Goal: Task Accomplishment & Management: Manage account settings

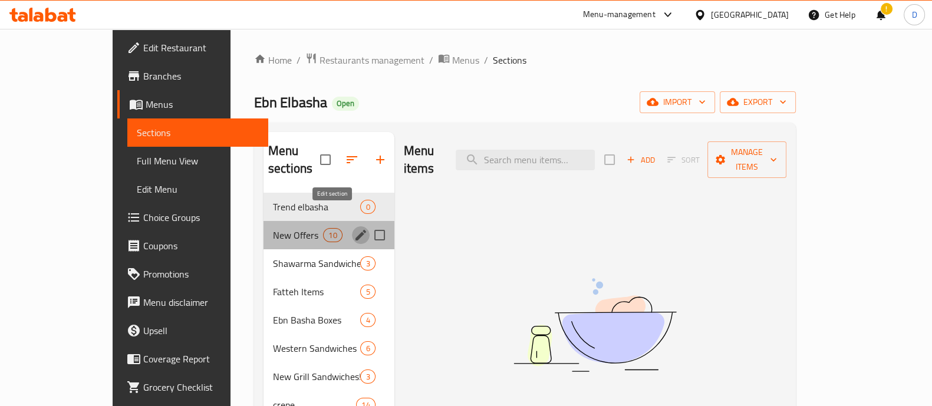
click at [355, 230] on icon "edit" at bounding box center [360, 235] width 11 height 11
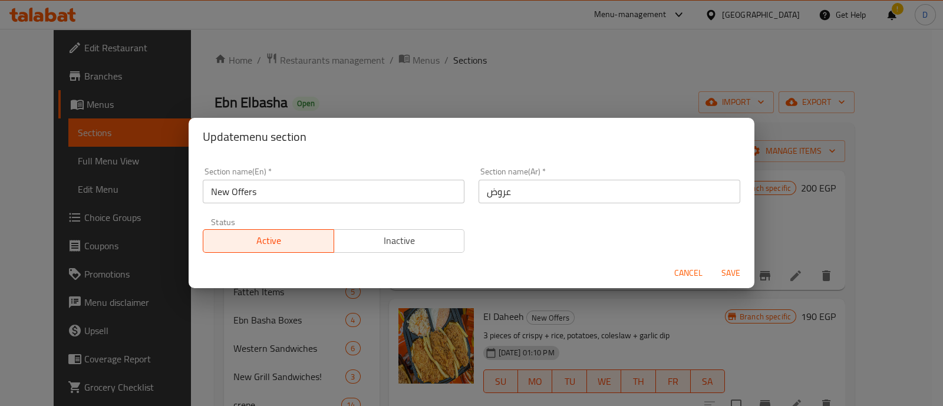
click at [691, 274] on span "Cancel" at bounding box center [688, 273] width 28 height 15
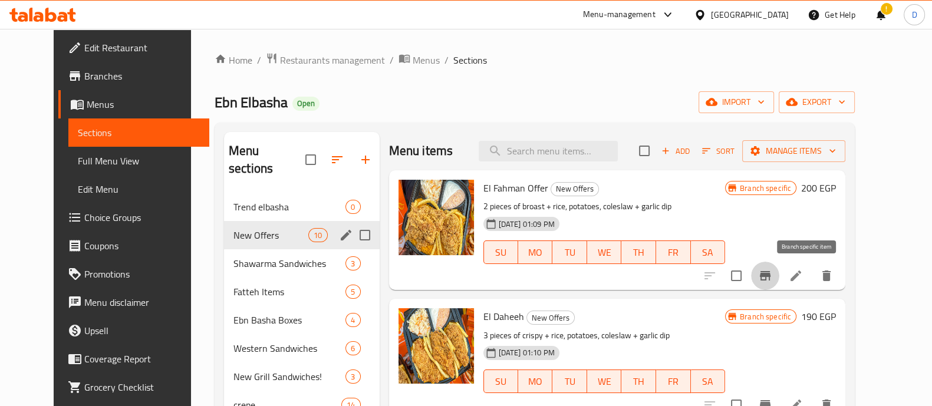
click at [779, 284] on button "Branch-specific-item" at bounding box center [765, 276] width 28 height 28
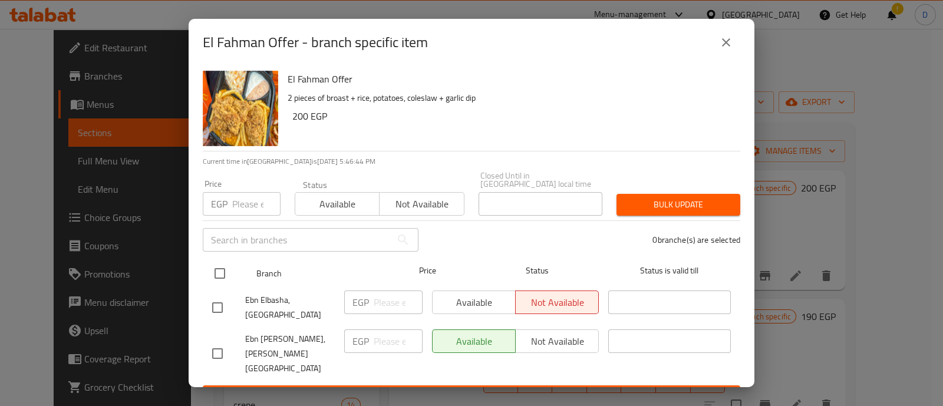
click at [228, 266] on input "checkbox" at bounding box center [220, 273] width 25 height 25
checkbox input "true"
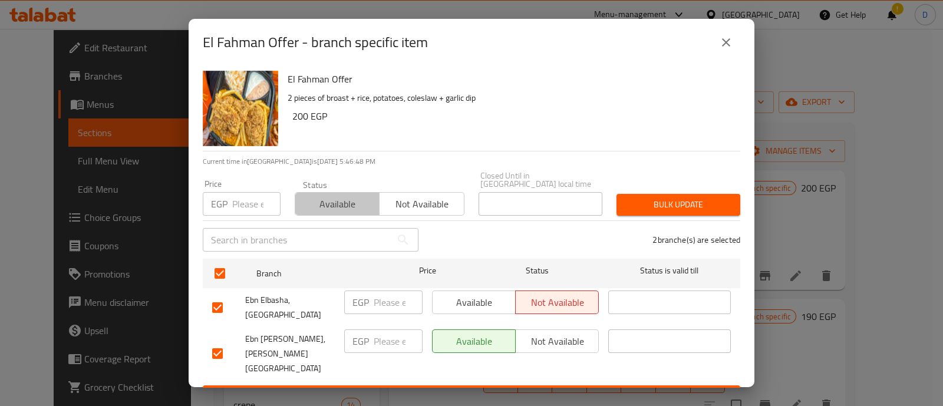
click at [335, 202] on span "Available" at bounding box center [337, 204] width 75 height 17
click at [710, 199] on span "Bulk update" at bounding box center [678, 204] width 105 height 15
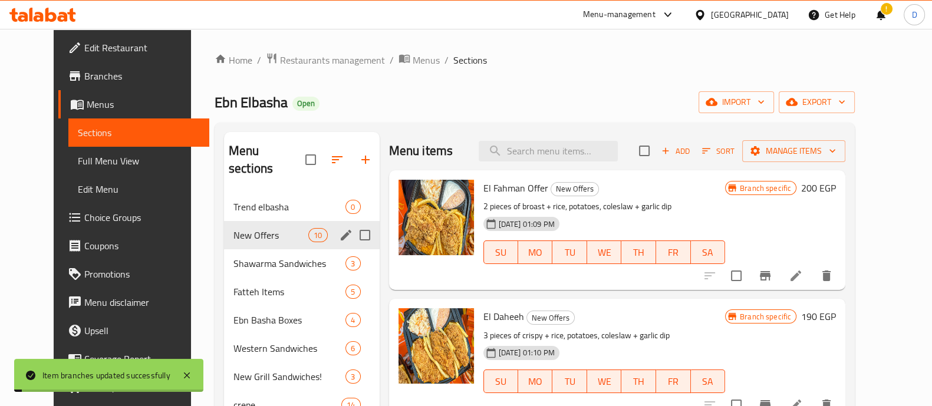
scroll to position [241, 0]
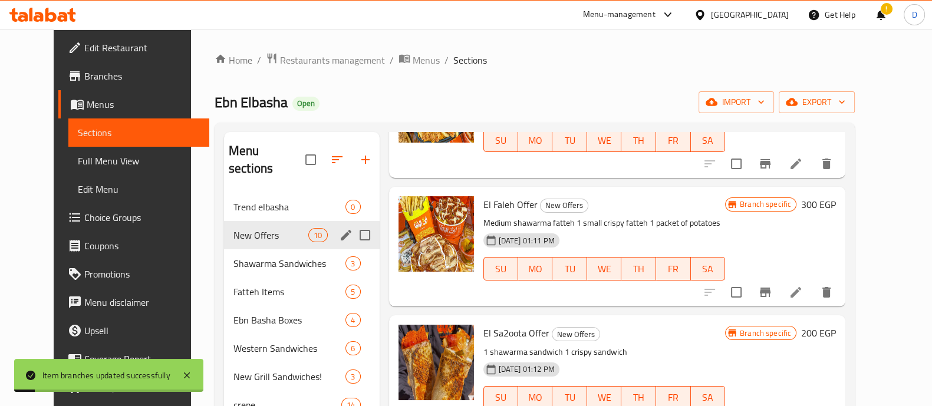
click at [772, 286] on icon "Branch-specific-item" at bounding box center [765, 292] width 14 height 14
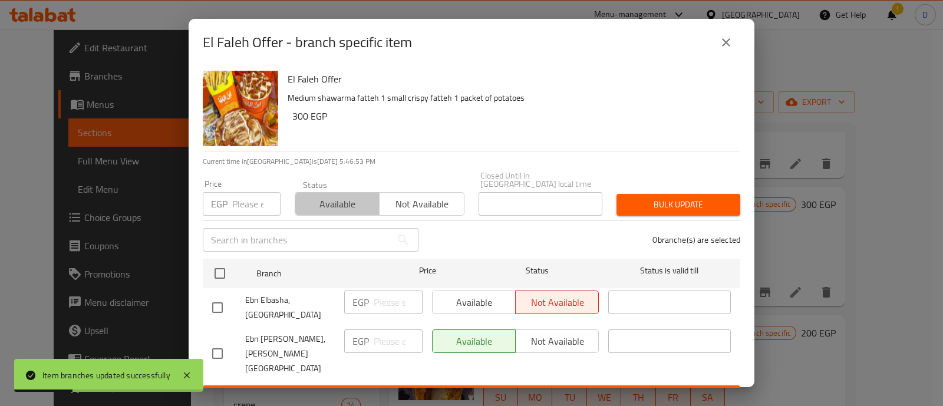
click at [334, 196] on span "Available" at bounding box center [337, 204] width 75 height 17
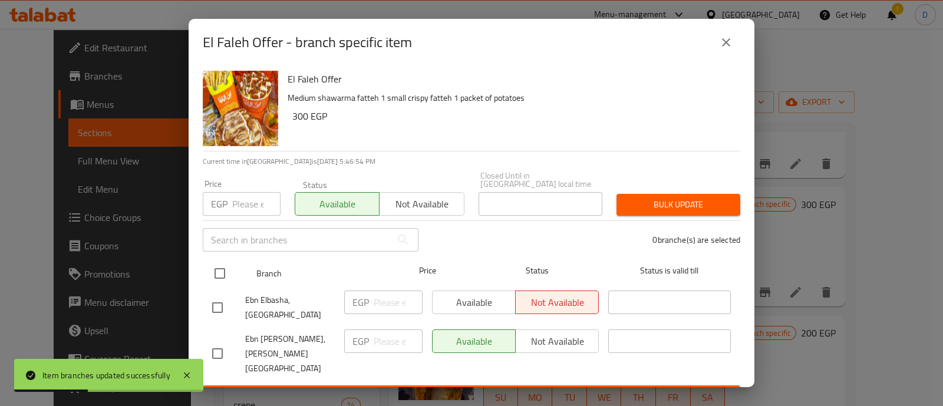
click at [218, 274] on input "checkbox" at bounding box center [220, 273] width 25 height 25
checkbox input "true"
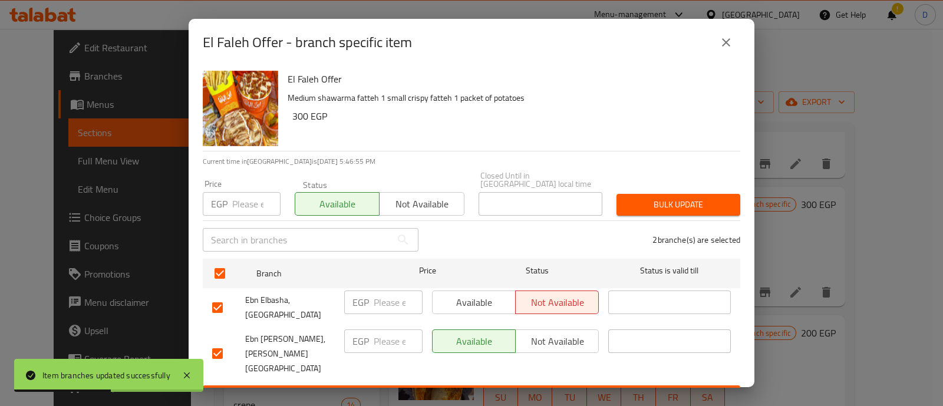
click at [661, 187] on div "Bulk update" at bounding box center [679, 205] width 138 height 36
click at [661, 197] on span "Bulk update" at bounding box center [678, 204] width 105 height 15
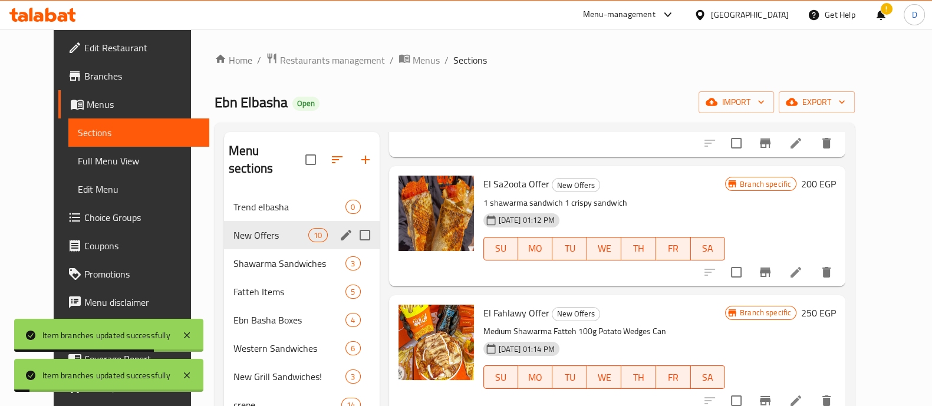
scroll to position [396, 0]
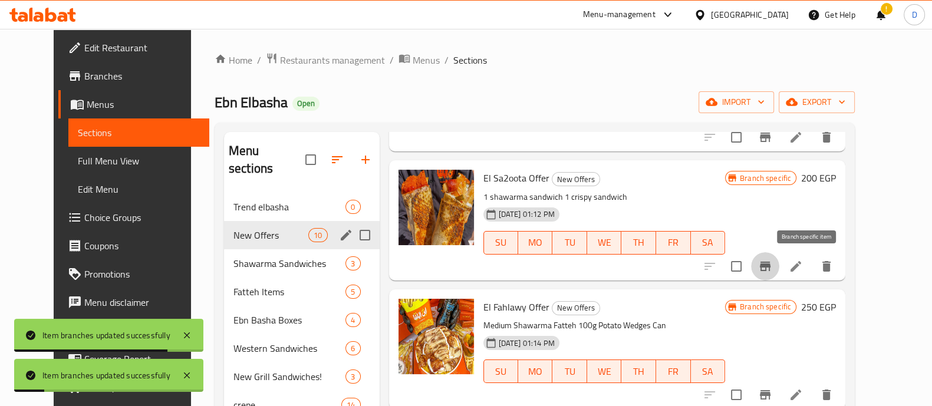
click at [770, 266] on icon "Branch-specific-item" at bounding box center [765, 266] width 11 height 9
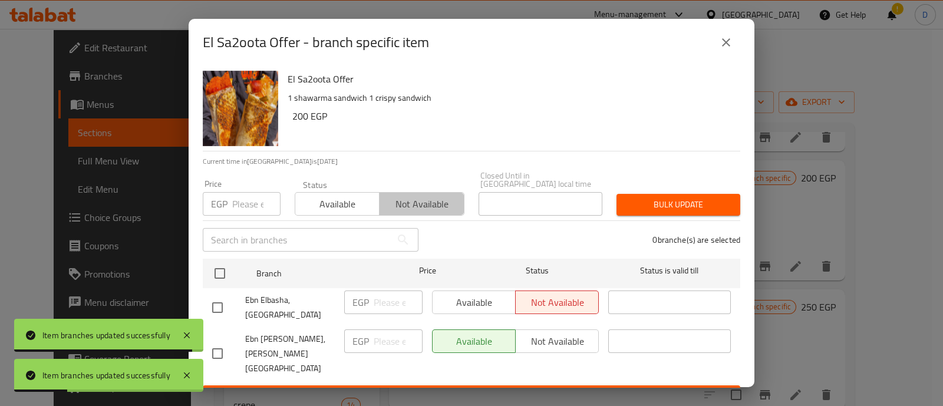
click at [413, 196] on span "Not available" at bounding box center [421, 204] width 75 height 17
click at [306, 192] on button "Available" at bounding box center [337, 204] width 85 height 24
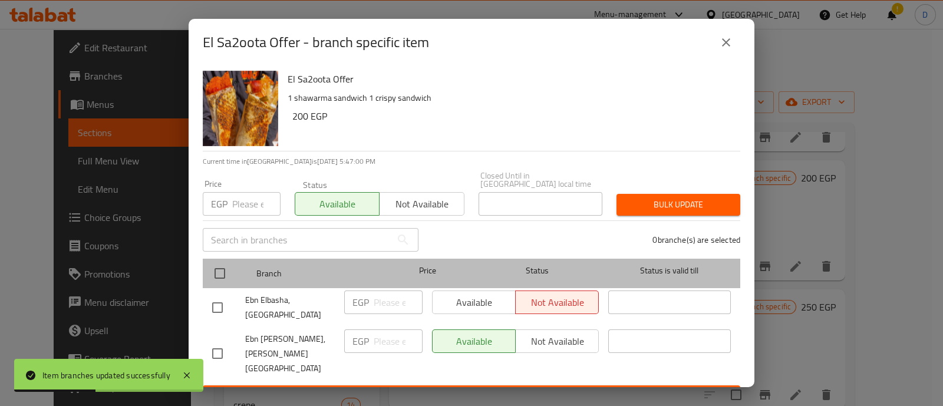
click at [206, 270] on div "Branch Price Status Status is valid till" at bounding box center [472, 273] width 538 height 29
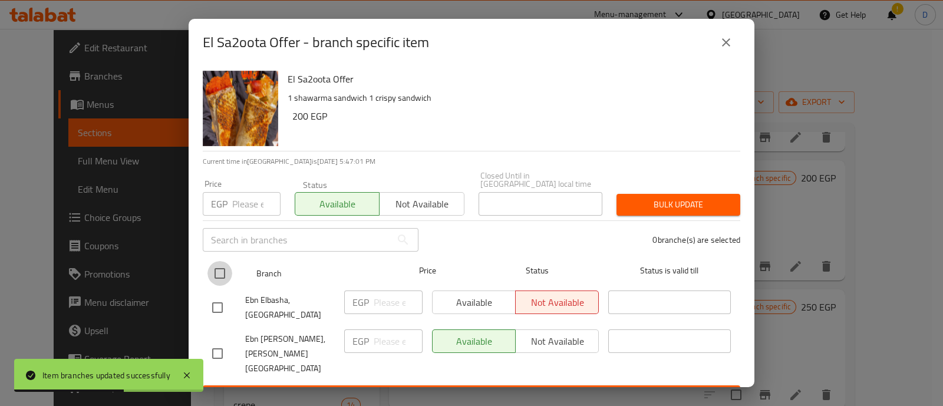
click at [218, 279] on input "checkbox" at bounding box center [220, 273] width 25 height 25
checkbox input "true"
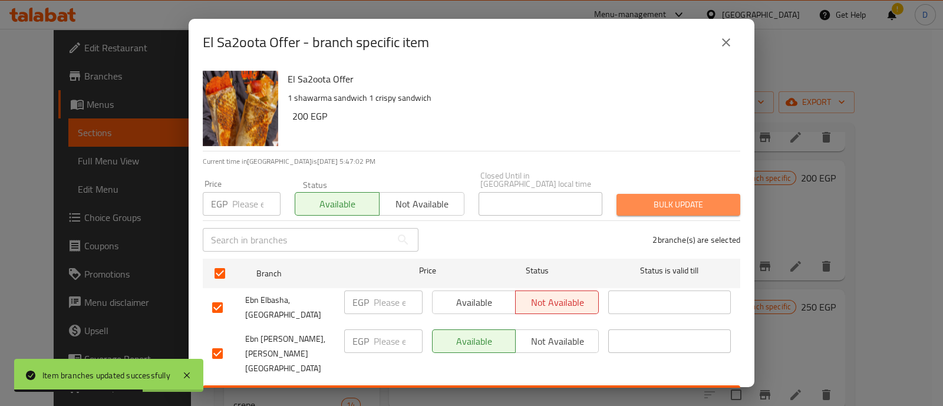
click at [650, 206] on span "Bulk update" at bounding box center [678, 204] width 105 height 15
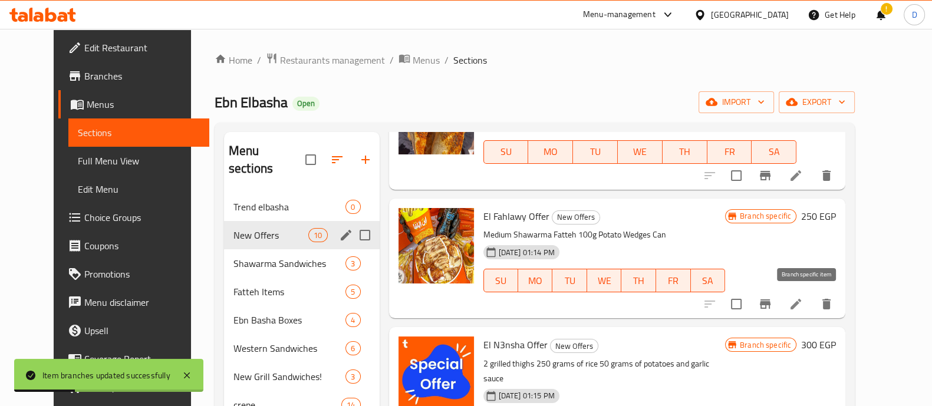
scroll to position [488, 0]
click at [770, 304] on icon "Branch-specific-item" at bounding box center [765, 303] width 11 height 9
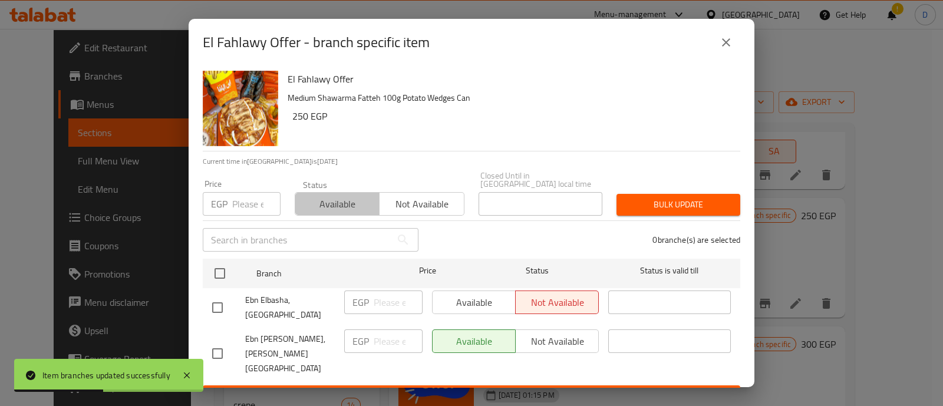
click at [325, 206] on span "Available" at bounding box center [337, 204] width 75 height 17
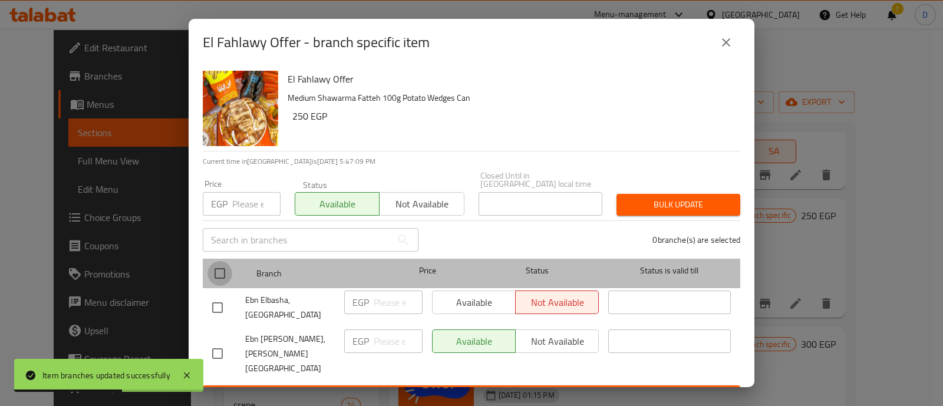
click at [219, 264] on input "checkbox" at bounding box center [220, 273] width 25 height 25
checkbox input "true"
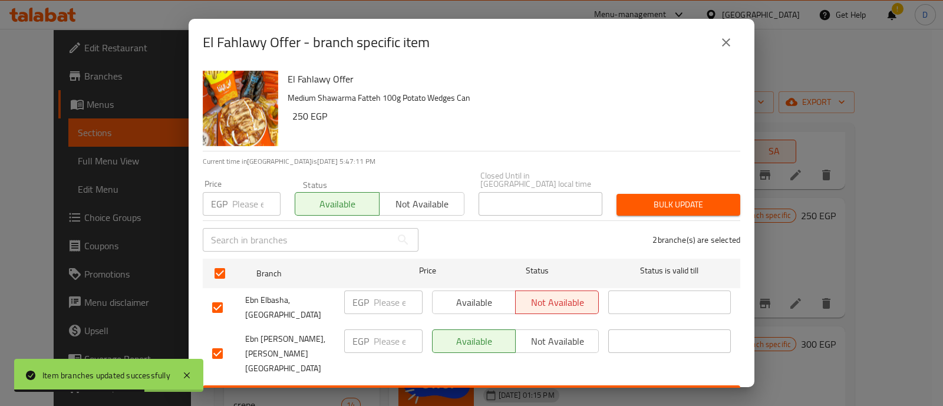
click at [679, 219] on div "2 branche(s) are selected" at bounding box center [587, 240] width 322 height 42
click at [678, 210] on button "Bulk update" at bounding box center [679, 205] width 124 height 22
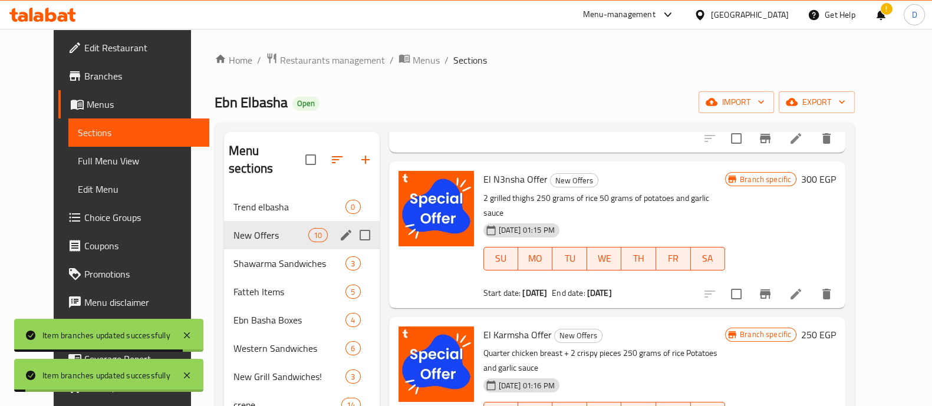
scroll to position [654, 0]
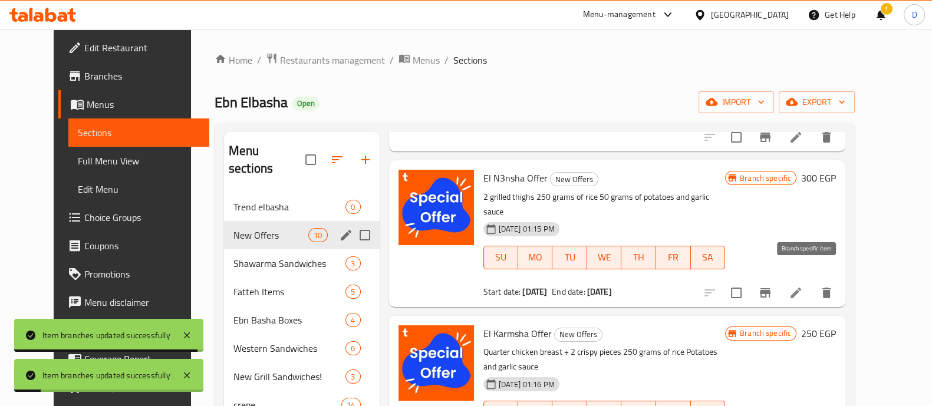
click at [770, 288] on icon "Branch-specific-item" at bounding box center [765, 292] width 11 height 9
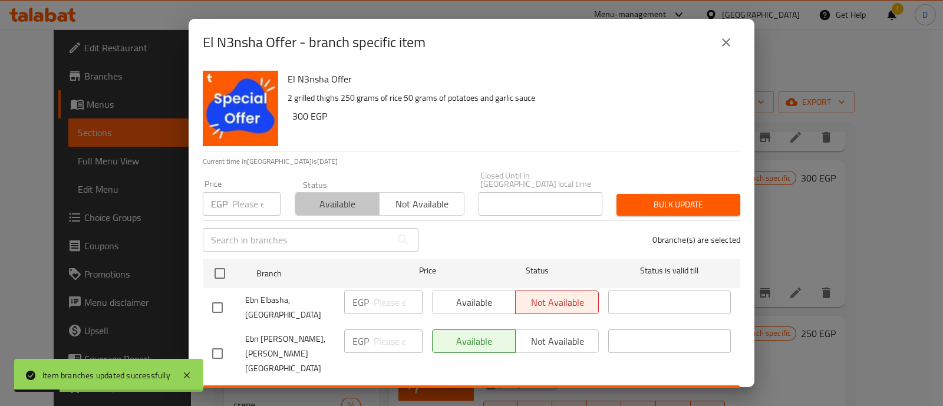
click at [324, 196] on span "Available" at bounding box center [337, 204] width 75 height 17
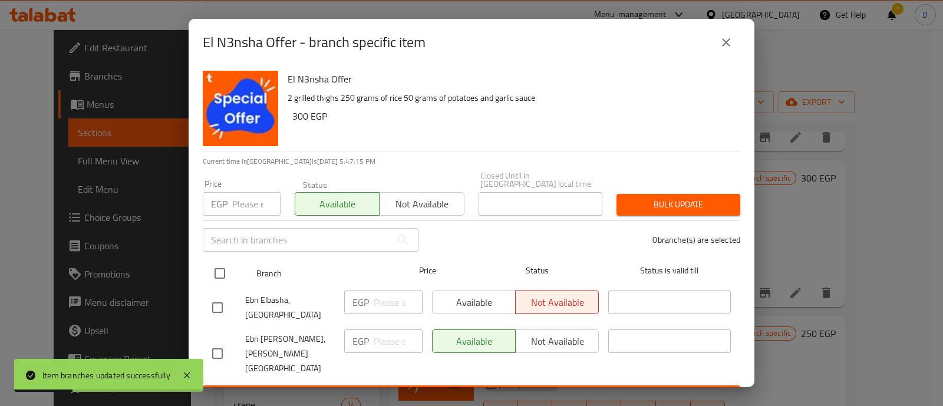
click at [218, 270] on input "checkbox" at bounding box center [220, 273] width 25 height 25
checkbox input "true"
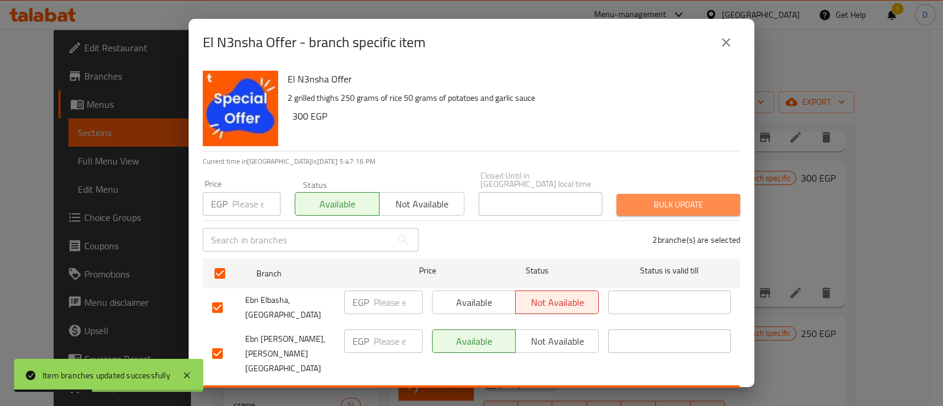
click at [711, 202] on span "Bulk update" at bounding box center [678, 204] width 105 height 15
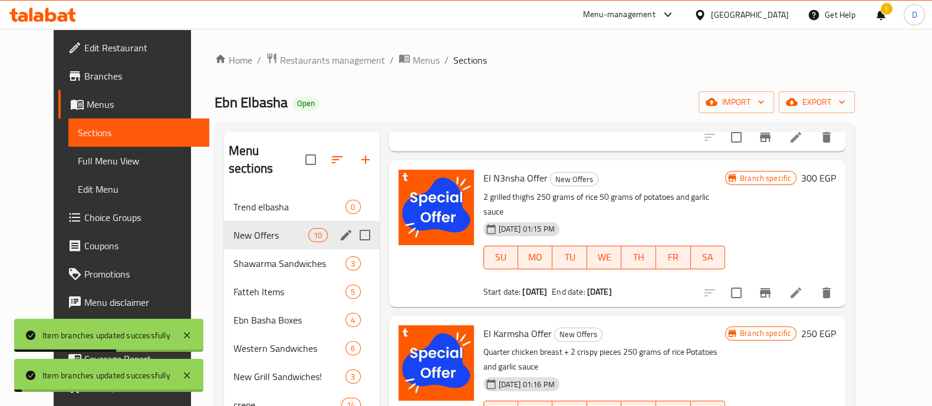
scroll to position [775, 0]
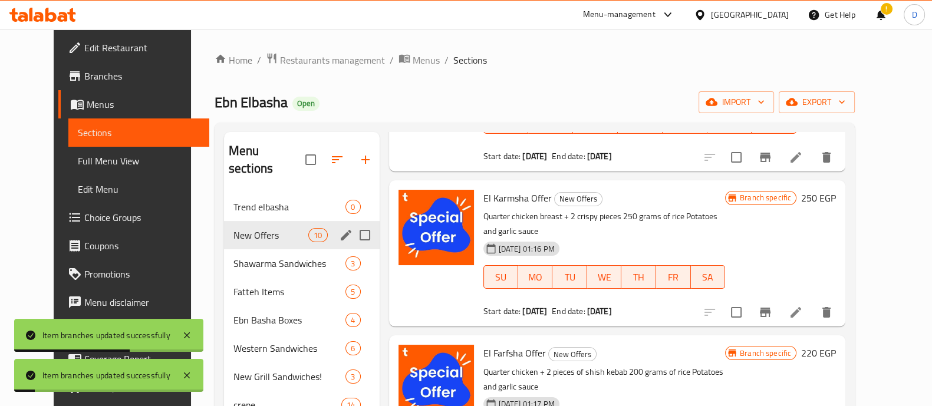
click at [772, 305] on icon "Branch-specific-item" at bounding box center [765, 312] width 14 height 14
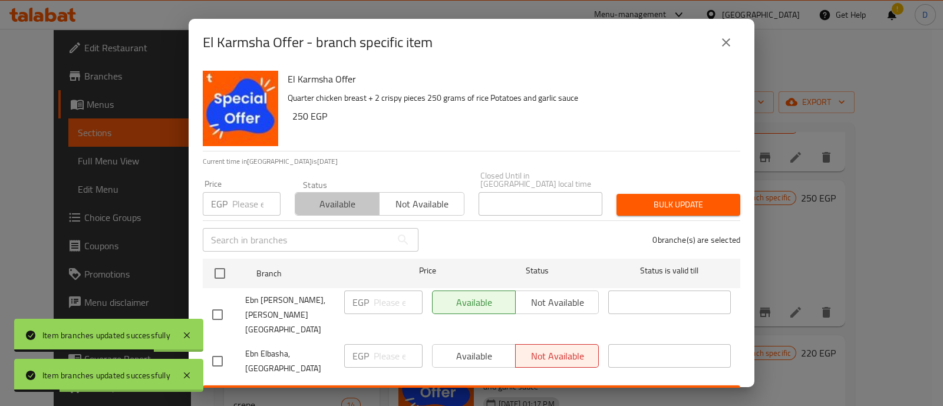
click at [351, 202] on span "Available" at bounding box center [337, 204] width 75 height 17
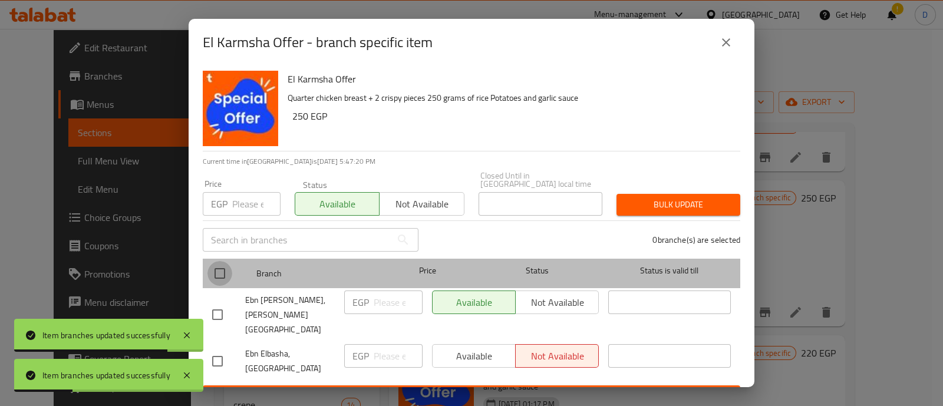
click at [219, 261] on input "checkbox" at bounding box center [220, 273] width 25 height 25
checkbox input "true"
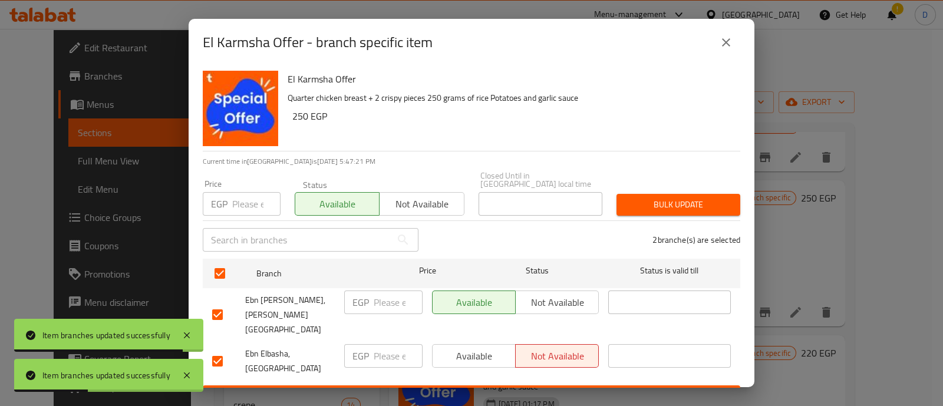
click at [642, 197] on span "Bulk update" at bounding box center [678, 204] width 105 height 15
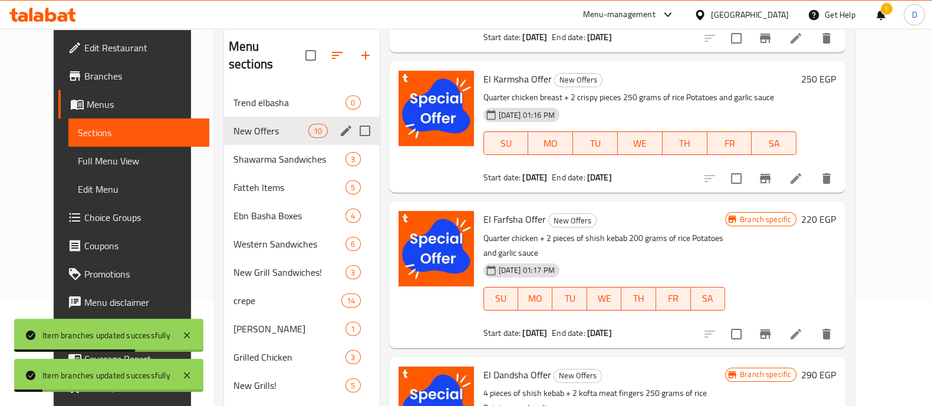
scroll to position [120, 0]
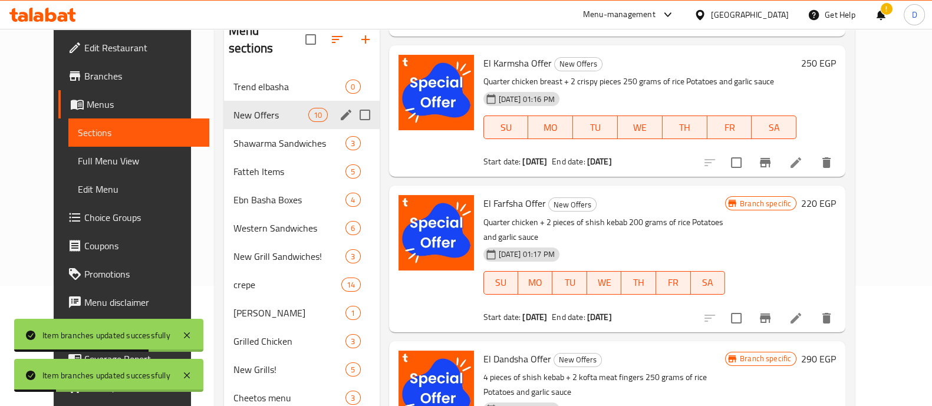
click at [772, 311] on icon "Branch-specific-item" at bounding box center [765, 318] width 14 height 14
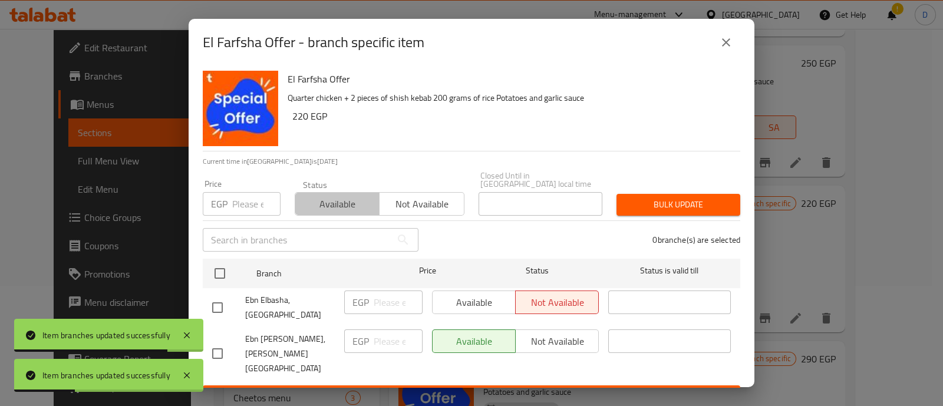
click at [343, 196] on span "Available" at bounding box center [337, 204] width 75 height 17
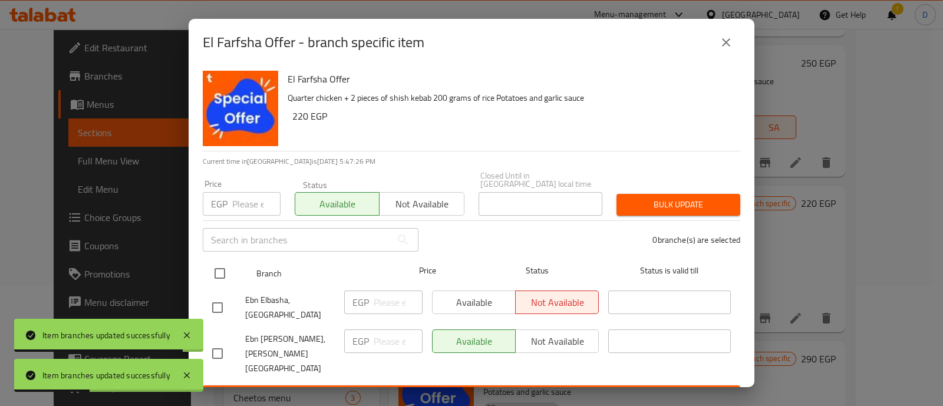
click at [210, 270] on input "checkbox" at bounding box center [220, 273] width 25 height 25
checkbox input "true"
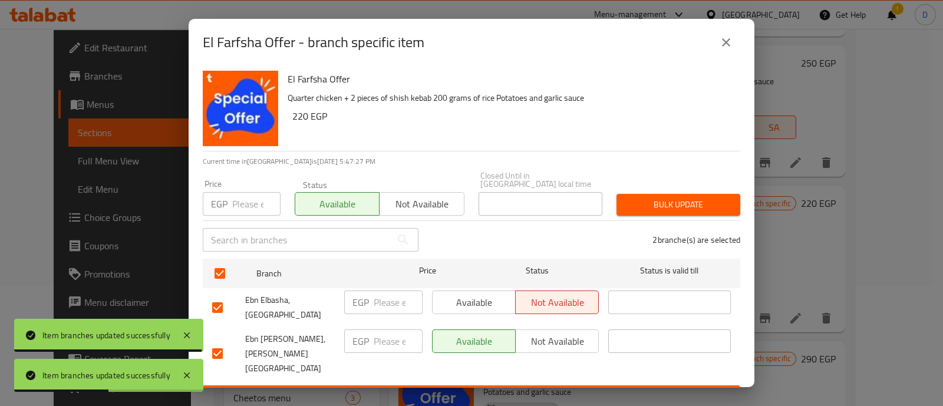
click at [691, 194] on button "Bulk update" at bounding box center [679, 205] width 124 height 22
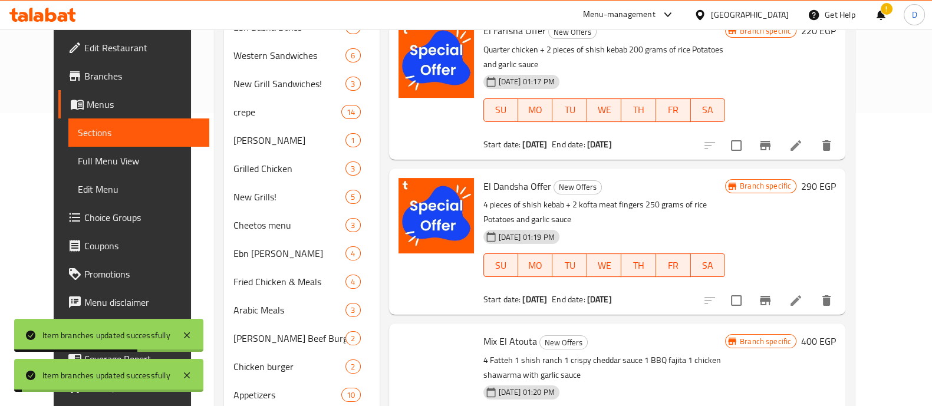
scroll to position [295, 0]
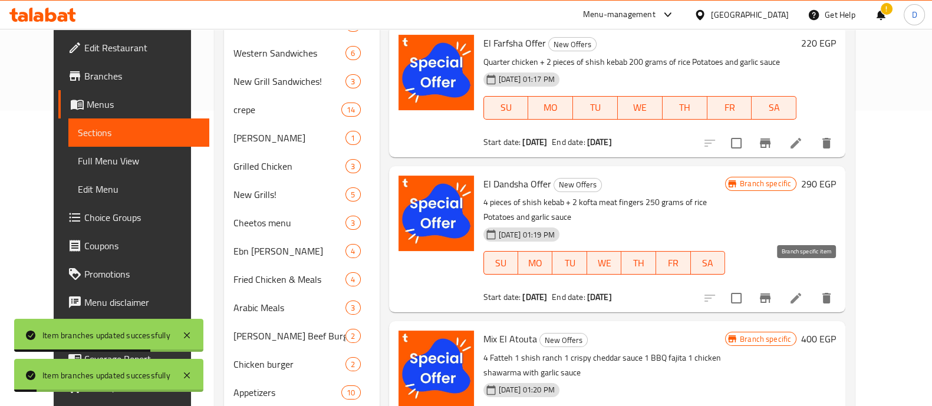
click at [779, 284] on button "Branch-specific-item" at bounding box center [765, 298] width 28 height 28
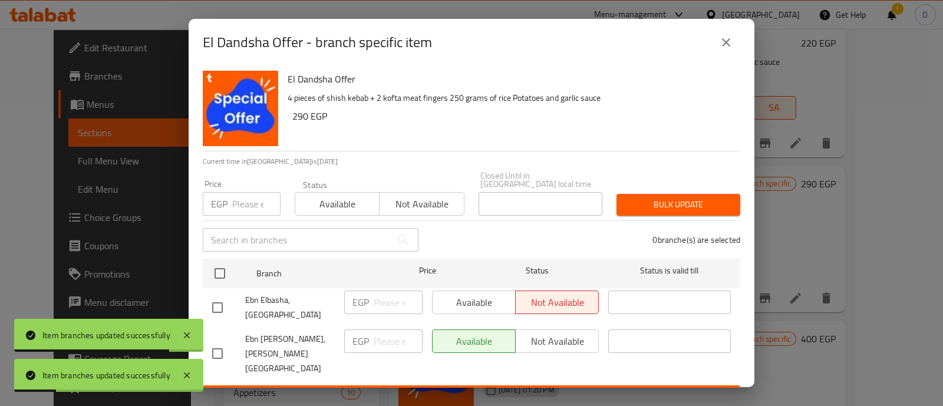
click at [312, 181] on div "Available Not available" at bounding box center [380, 197] width 170 height 35
click at [321, 196] on span "Available" at bounding box center [337, 204] width 75 height 17
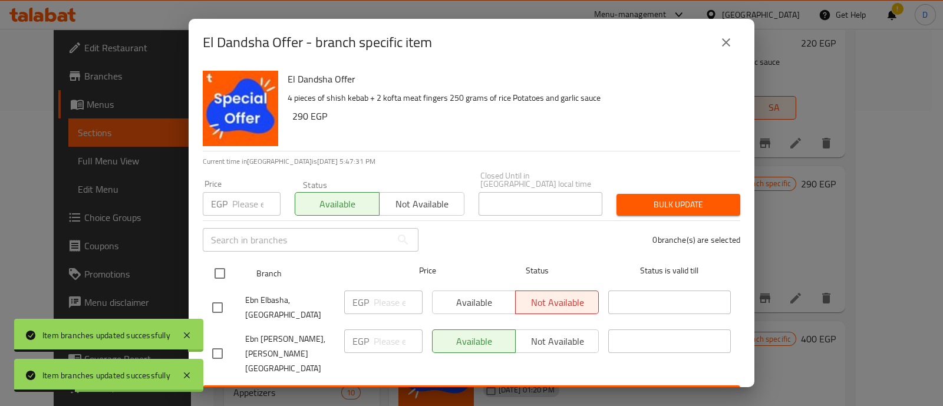
click at [218, 267] on input "checkbox" at bounding box center [220, 273] width 25 height 25
checkbox input "true"
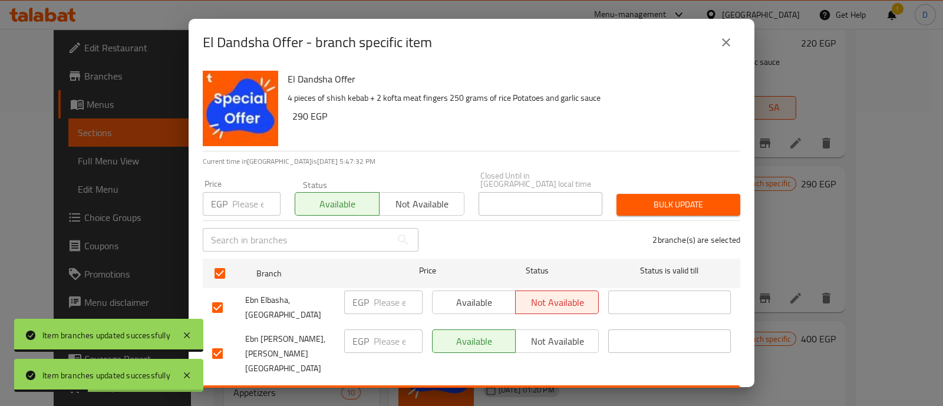
click at [671, 200] on span "Bulk update" at bounding box center [678, 204] width 105 height 15
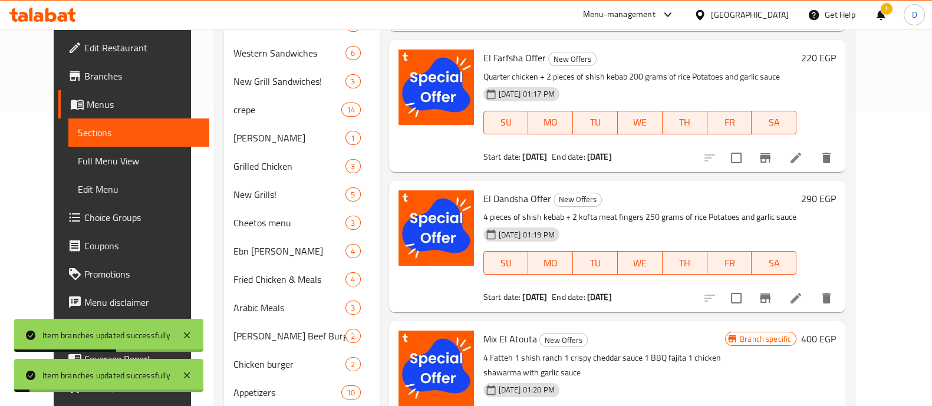
scroll to position [372, 0]
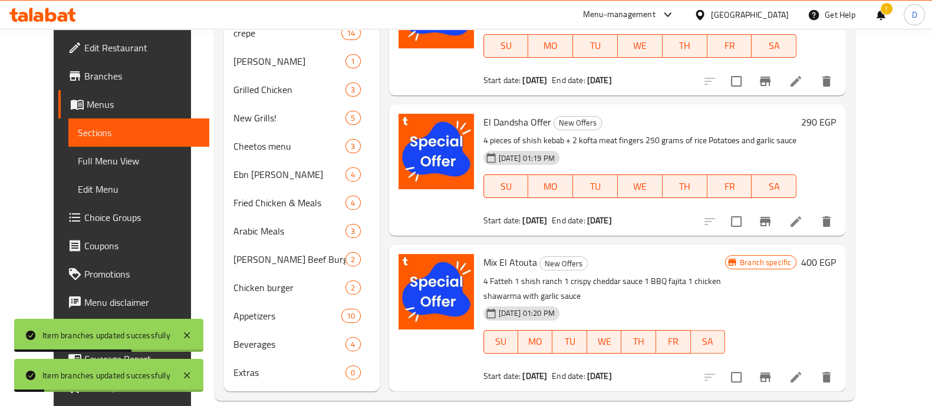
click at [772, 370] on icon "Branch-specific-item" at bounding box center [765, 377] width 14 height 14
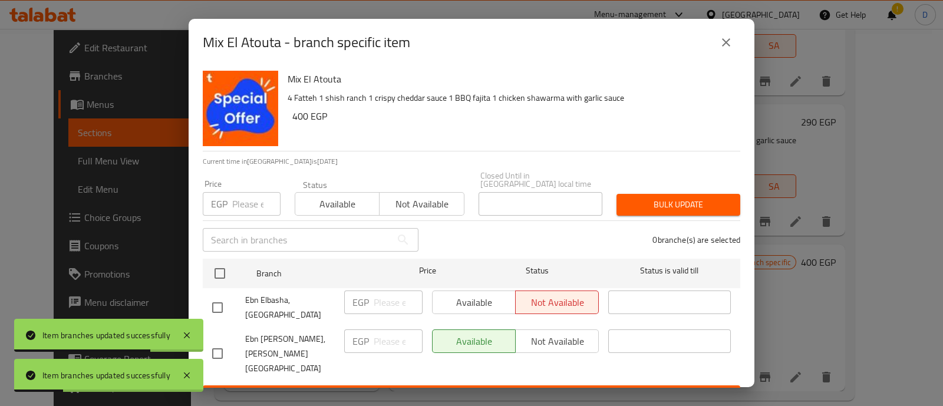
click at [342, 208] on span "Available" at bounding box center [337, 204] width 75 height 17
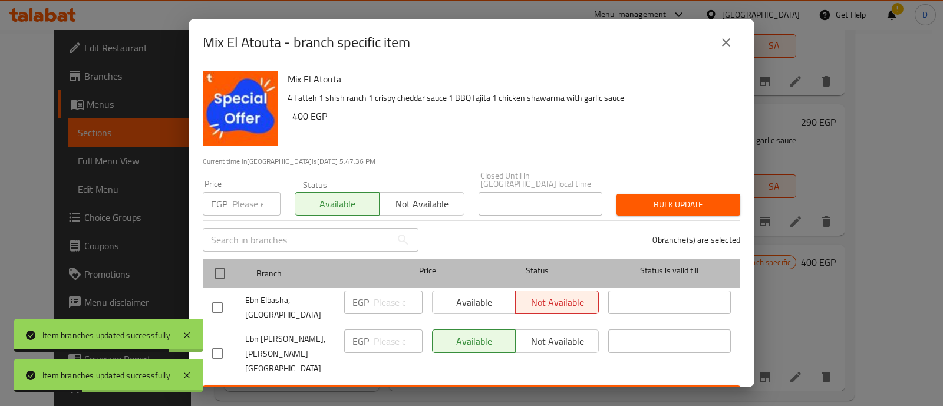
click at [215, 256] on div at bounding box center [230, 273] width 44 height 34
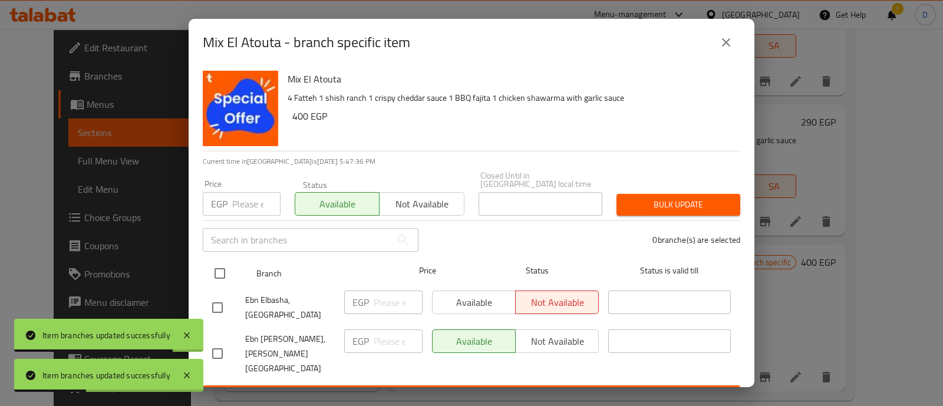
click at [222, 266] on input "checkbox" at bounding box center [220, 273] width 25 height 25
checkbox input "true"
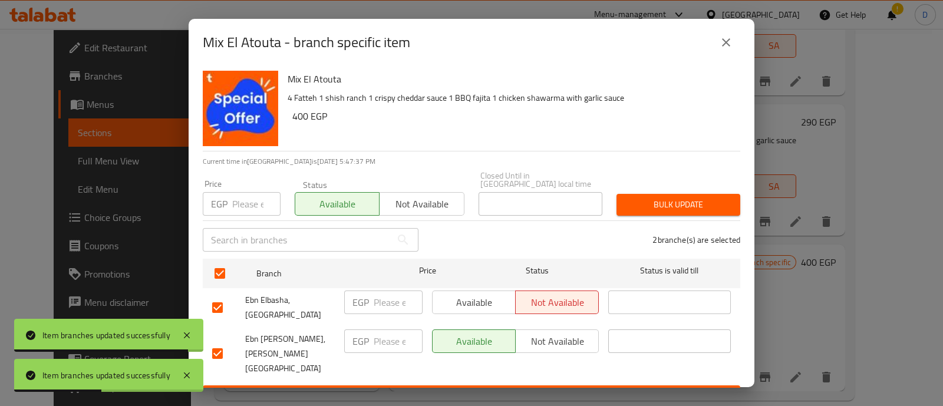
click at [654, 197] on span "Bulk update" at bounding box center [678, 204] width 105 height 15
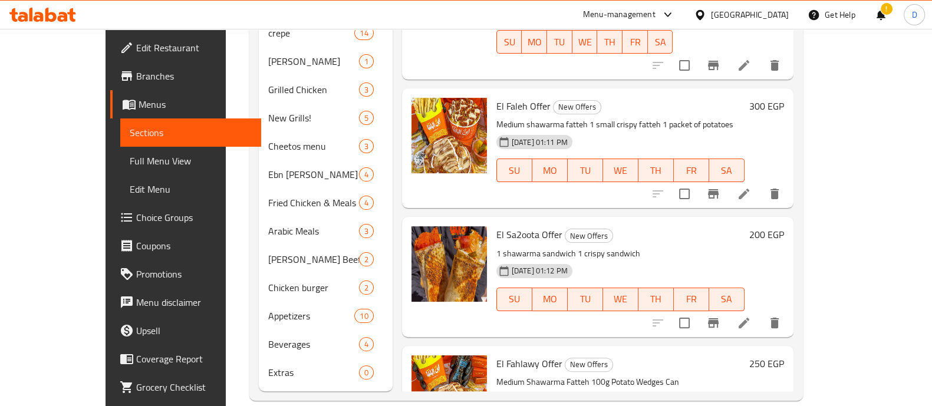
scroll to position [0, 0]
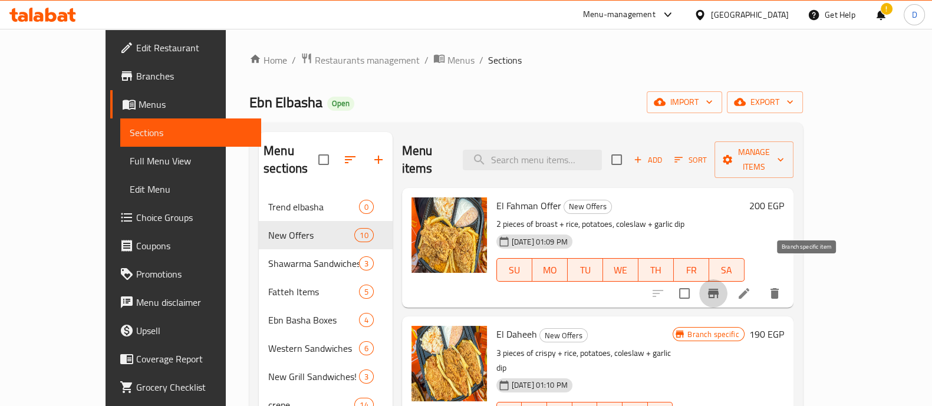
click at [720, 286] on icon "Branch-specific-item" at bounding box center [713, 293] width 14 height 14
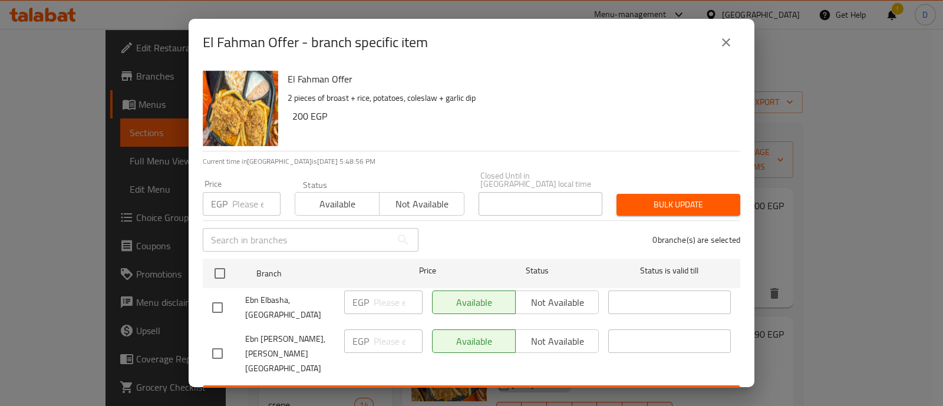
click at [728, 42] on icon "close" at bounding box center [726, 42] width 14 height 14
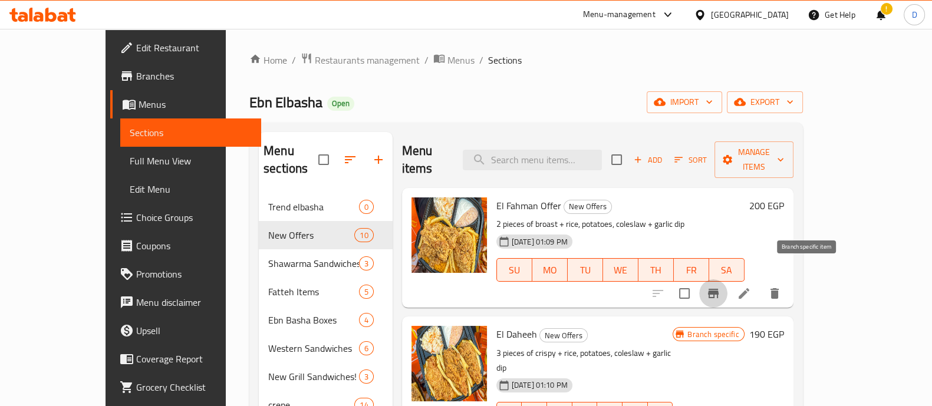
click at [719, 289] on icon "Branch-specific-item" at bounding box center [713, 293] width 11 height 9
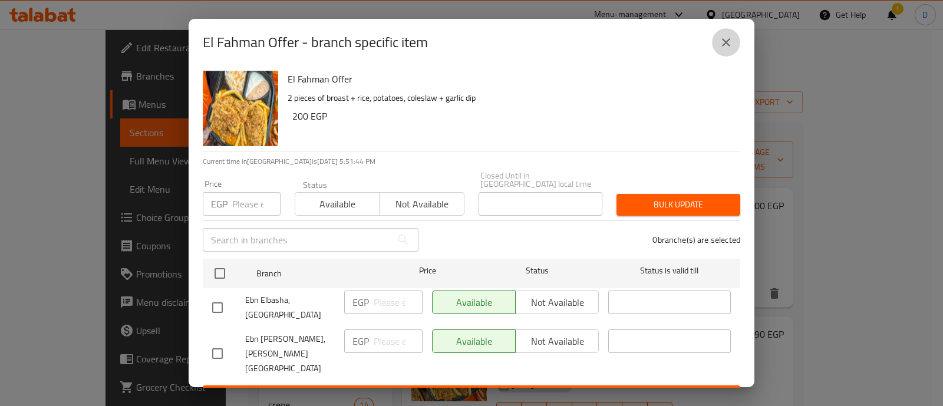
click at [730, 46] on icon "close" at bounding box center [726, 42] width 14 height 14
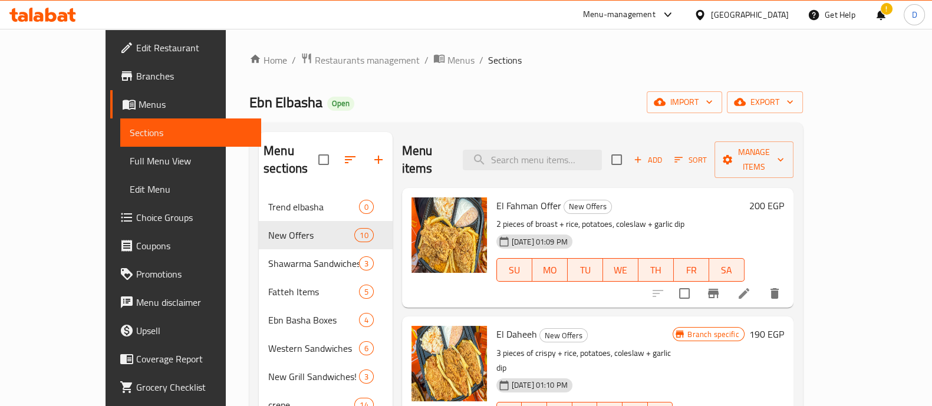
click at [61, 14] on icon at bounding box center [63, 17] width 10 height 10
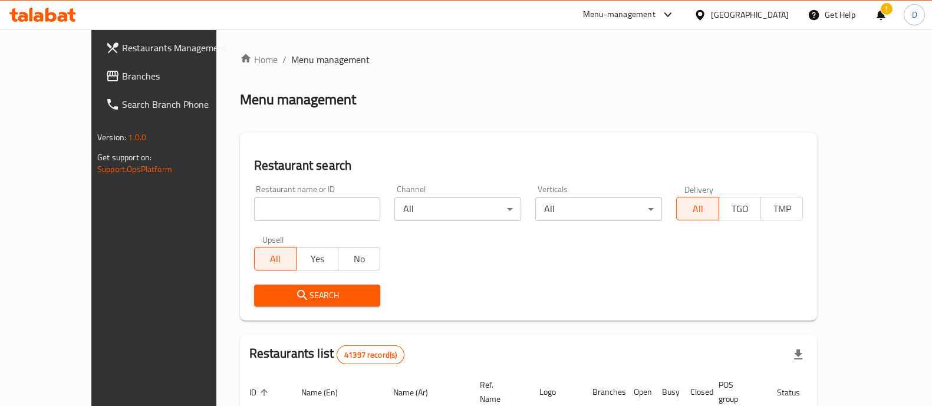
click at [266, 208] on div at bounding box center [466, 203] width 932 height 406
click at [266, 208] on input "search" at bounding box center [317, 209] width 127 height 24
type input "M"
type input "smash it"
click button "Search" at bounding box center [317, 296] width 127 height 22
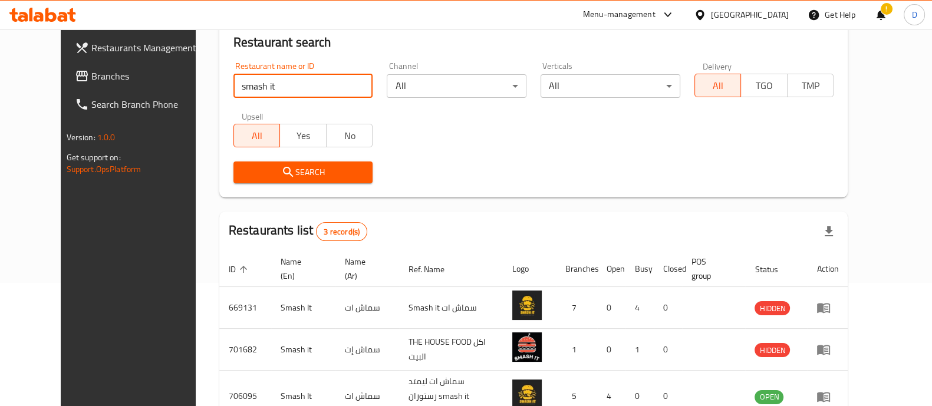
scroll to position [194, 0]
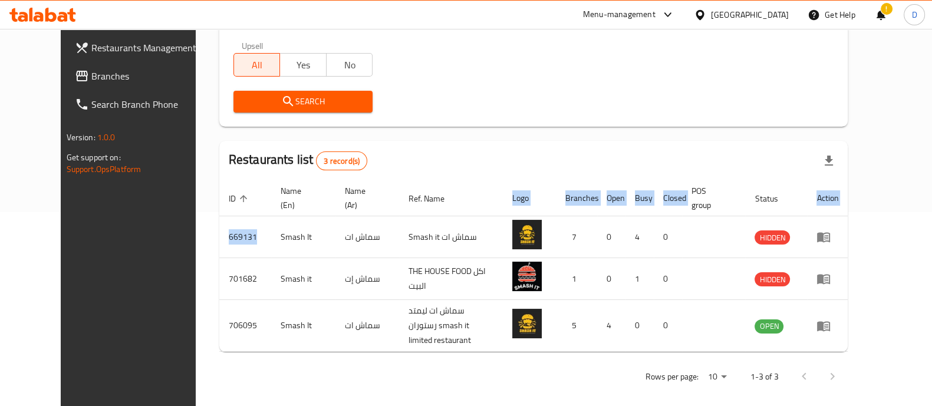
drag, startPoint x: 219, startPoint y: 238, endPoint x: 170, endPoint y: 238, distance: 48.9
click at [196, 238] on div "Home / Menu management Menu management Restaurant search Restaurant name or ID …" at bounding box center [534, 125] width 676 height 581
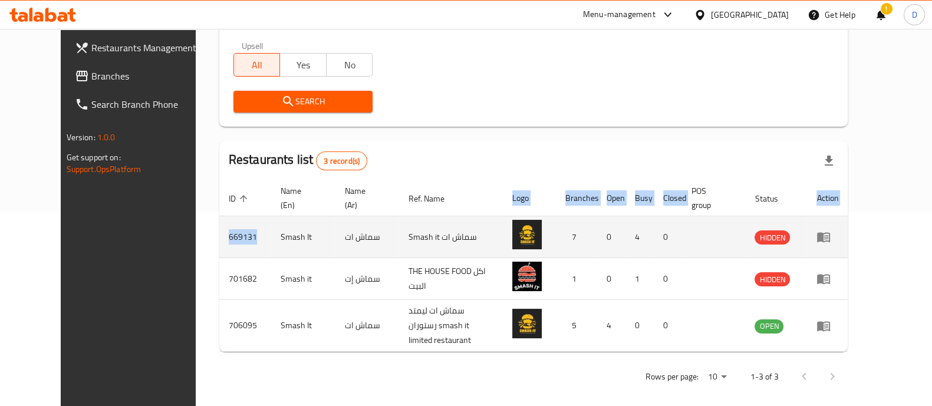
click at [219, 242] on td "669131" at bounding box center [245, 237] width 52 height 42
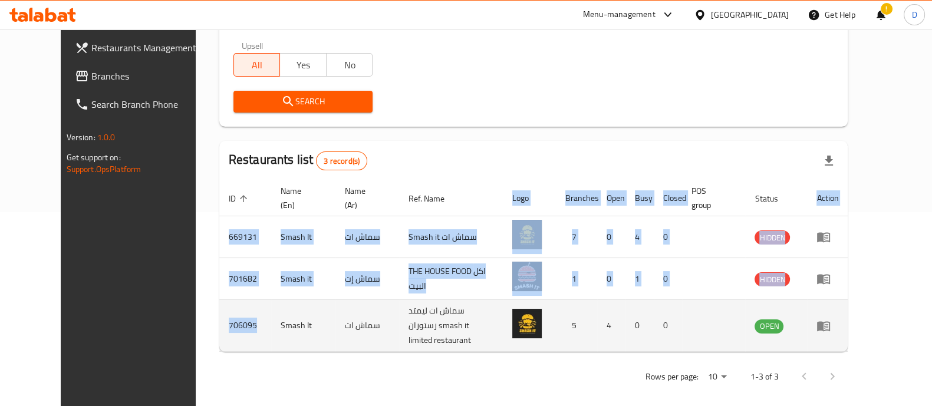
drag, startPoint x: 218, startPoint y: 321, endPoint x: 179, endPoint y: 317, distance: 39.8
click at [219, 317] on td "706095" at bounding box center [245, 326] width 52 height 52
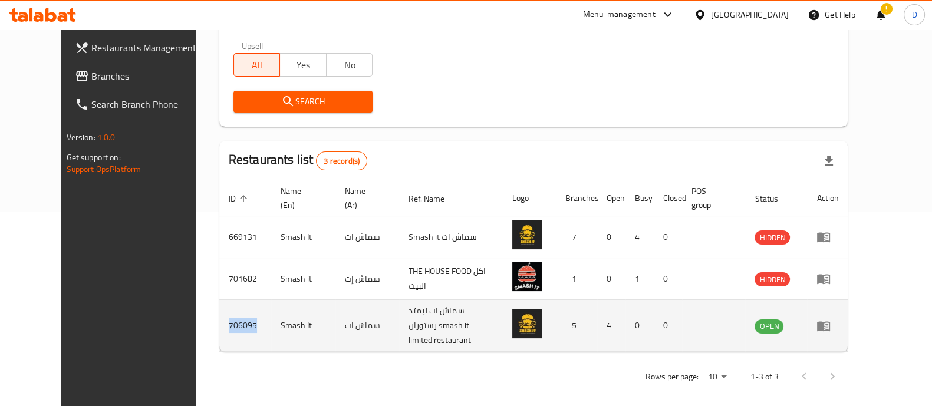
copy td "706095"
click at [831, 324] on icon "enhanced table" at bounding box center [823, 326] width 14 height 14
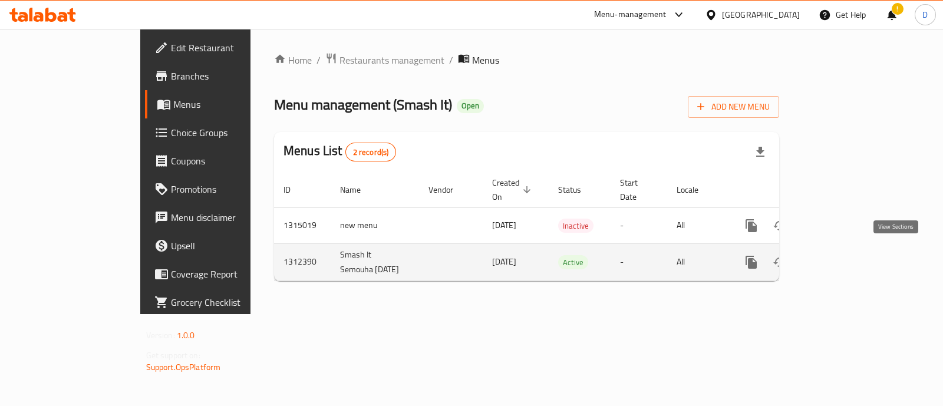
click at [851, 250] on link "enhanced table" at bounding box center [836, 262] width 28 height 28
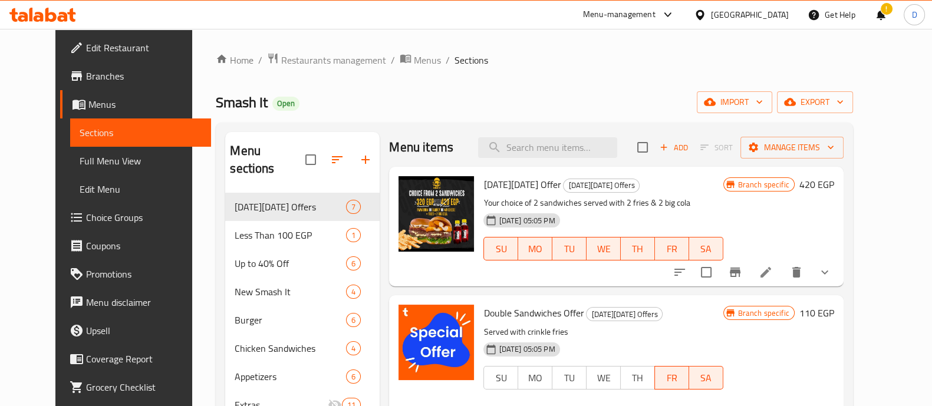
scroll to position [4, 0]
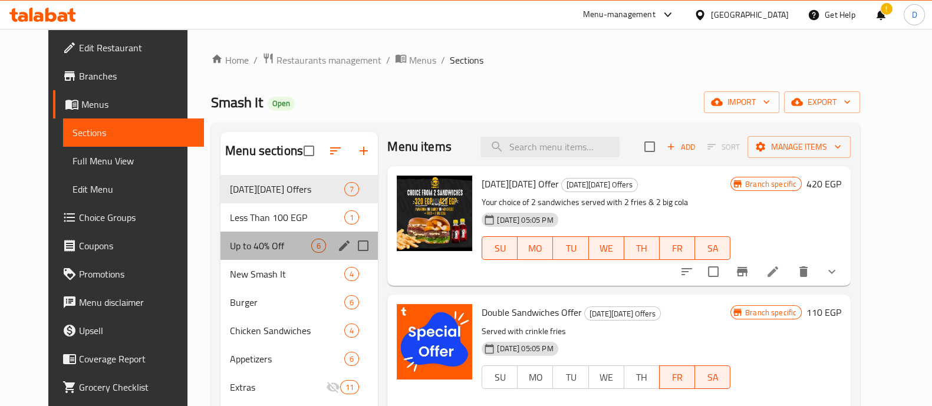
click at [232, 238] on div "Up to 40% Off 6" at bounding box center [298, 246] width 157 height 28
